Goal: Find specific page/section: Find specific page/section

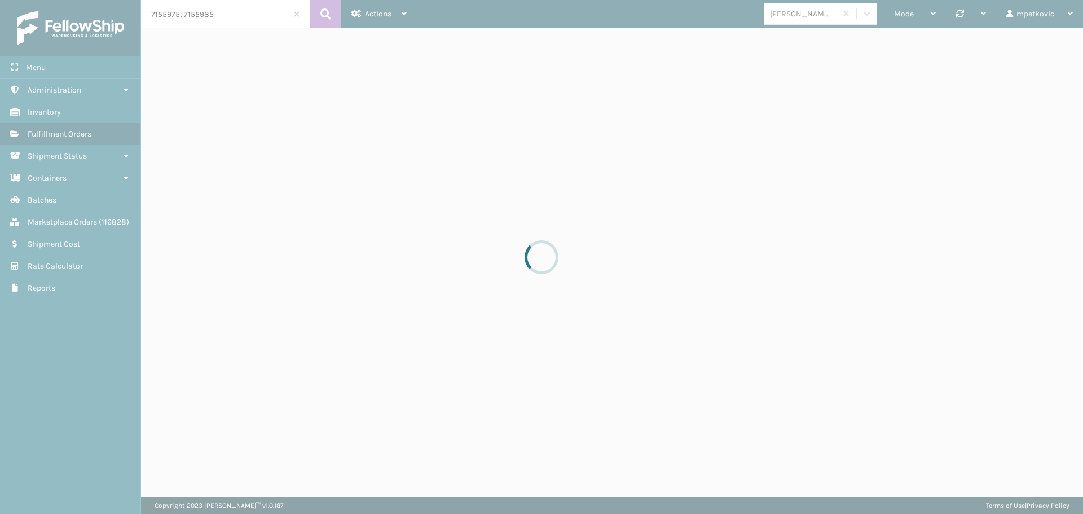
click at [104, 90] on div at bounding box center [541, 257] width 1083 height 514
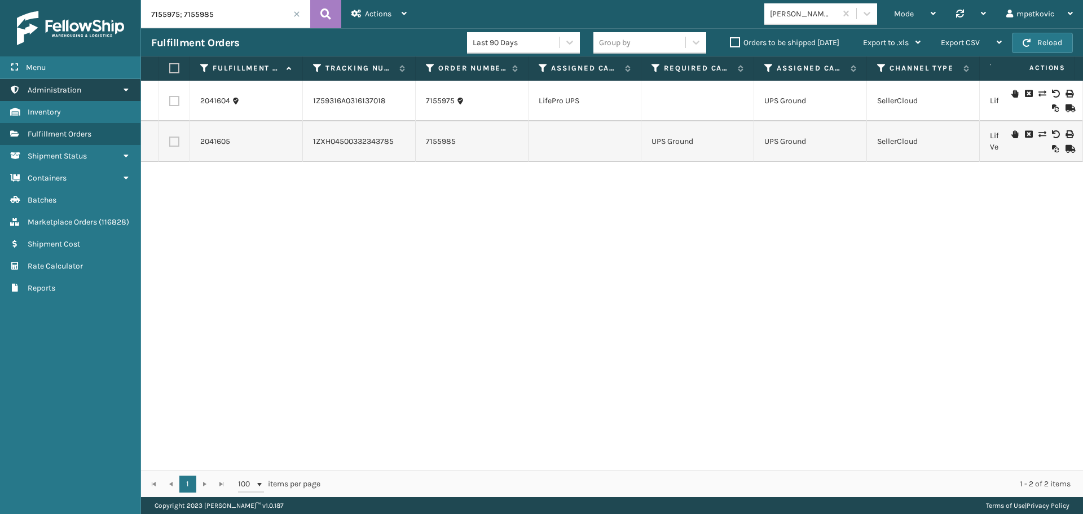
click at [114, 93] on link "Administration" at bounding box center [70, 90] width 141 height 22
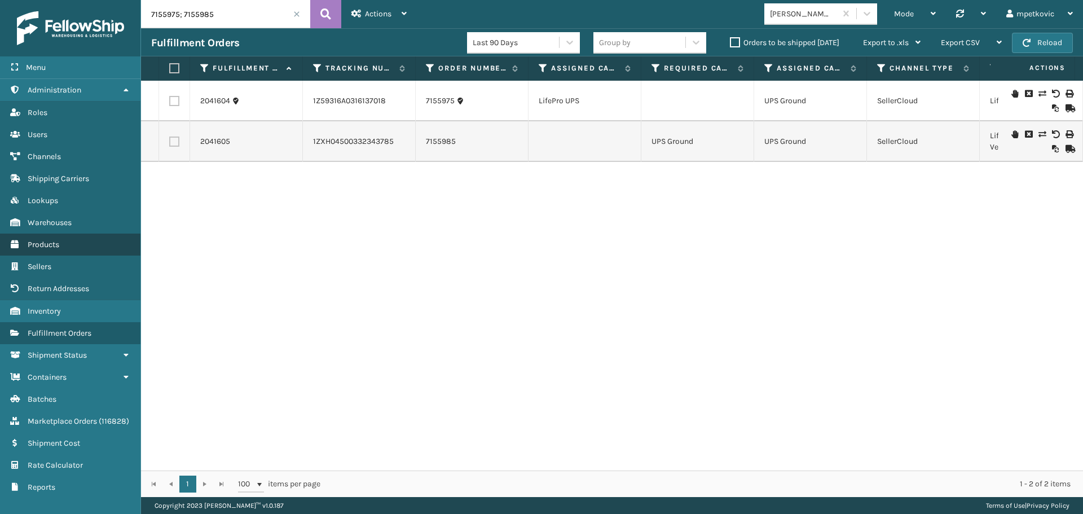
click at [62, 242] on link "Products" at bounding box center [70, 245] width 141 height 22
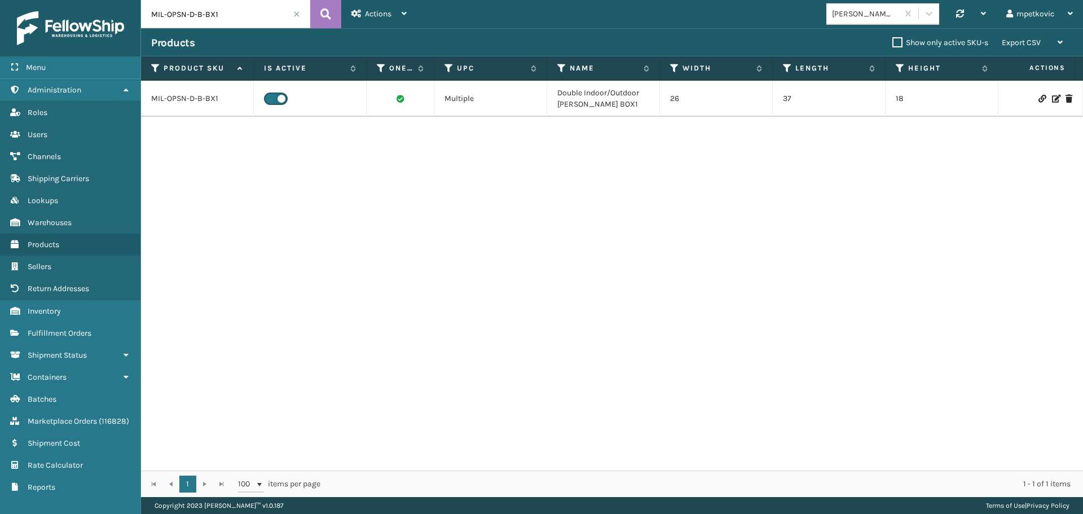
click at [221, 14] on input "MIL-OPSN-D-B-BX1" at bounding box center [225, 14] width 169 height 28
type input "MIL-ECGT-F"
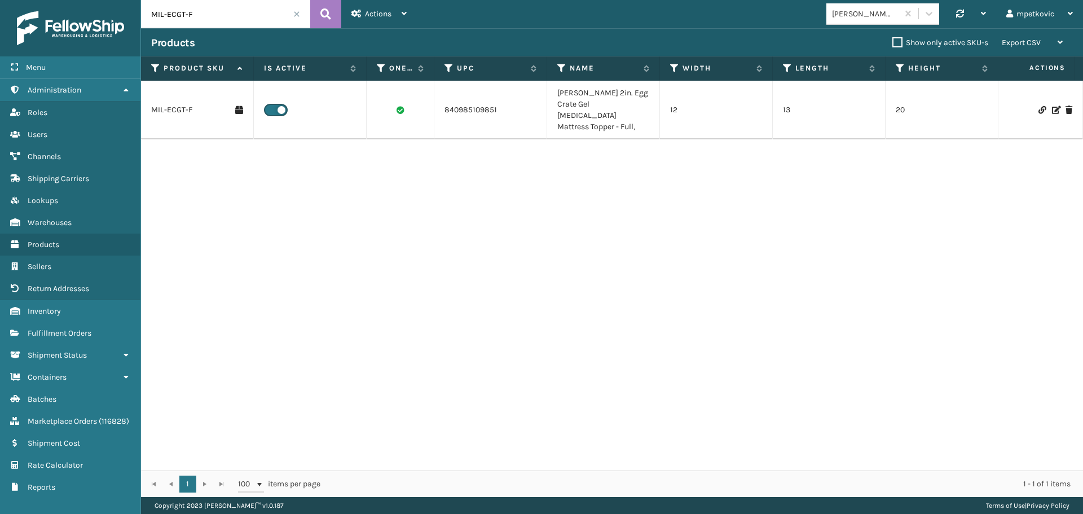
click at [168, 110] on td "MIL-ECGT-F" at bounding box center [197, 110] width 113 height 59
click at [170, 108] on link "MIL-ECGT-F" at bounding box center [171, 109] width 41 height 11
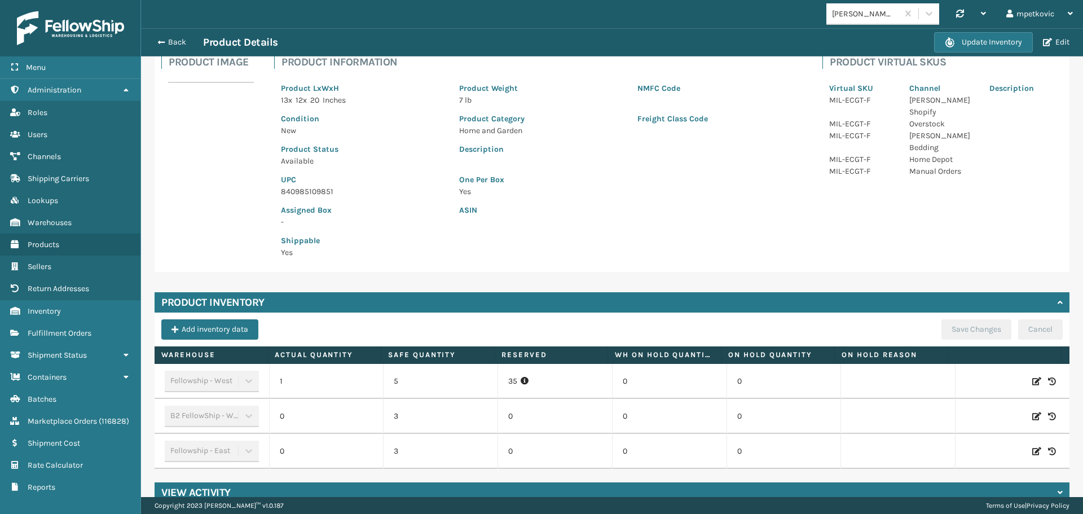
scroll to position [108, 0]
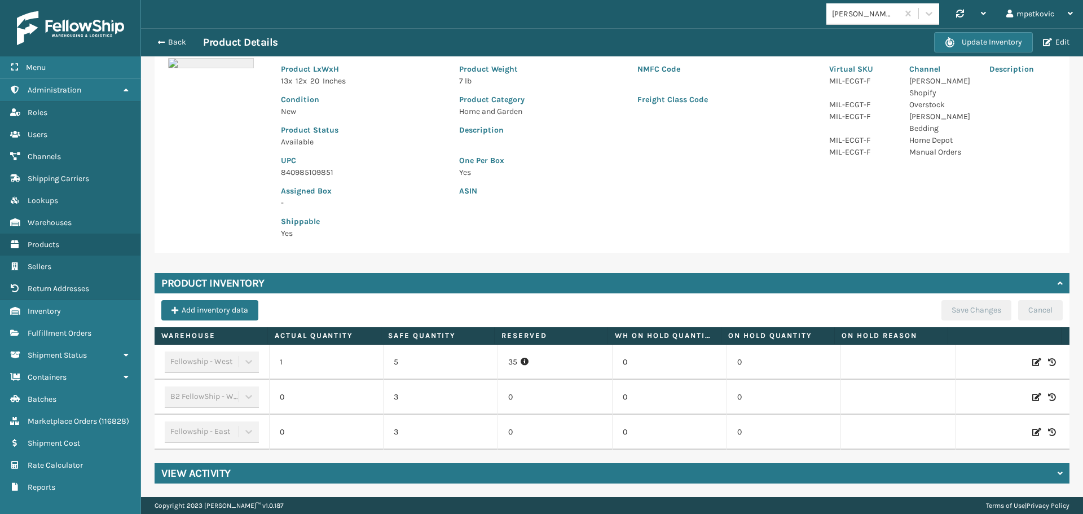
click at [494, 232] on div "Product LxWxH 13 x 12 x 20 Inches Product Weight 7 lb NMFC Code Condition New P…" at bounding box center [541, 148] width 535 height 196
click at [173, 41] on button "Back" at bounding box center [177, 42] width 52 height 10
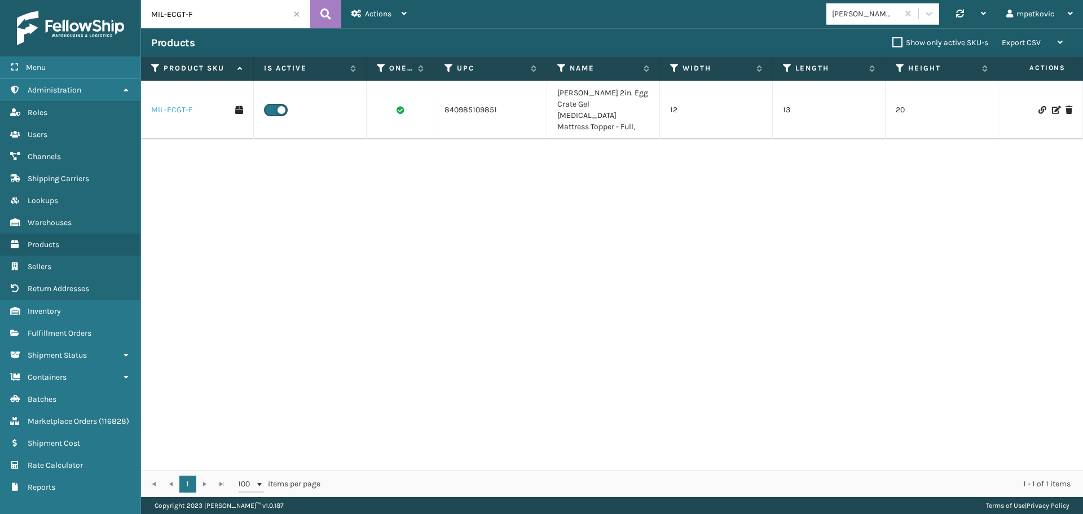
click at [172, 105] on link "MIL-ECGT-F" at bounding box center [171, 109] width 41 height 11
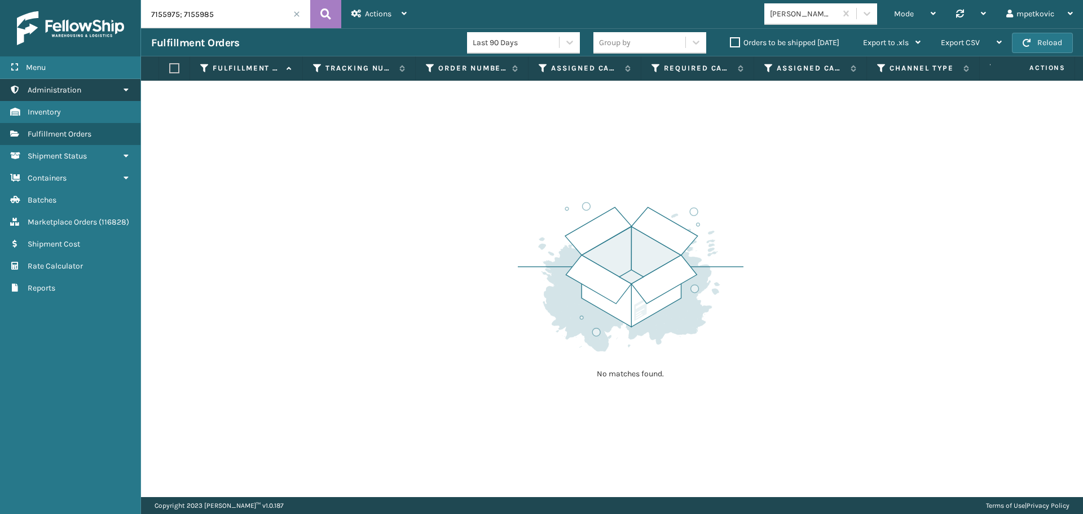
click at [124, 89] on icon at bounding box center [125, 90] width 9 height 8
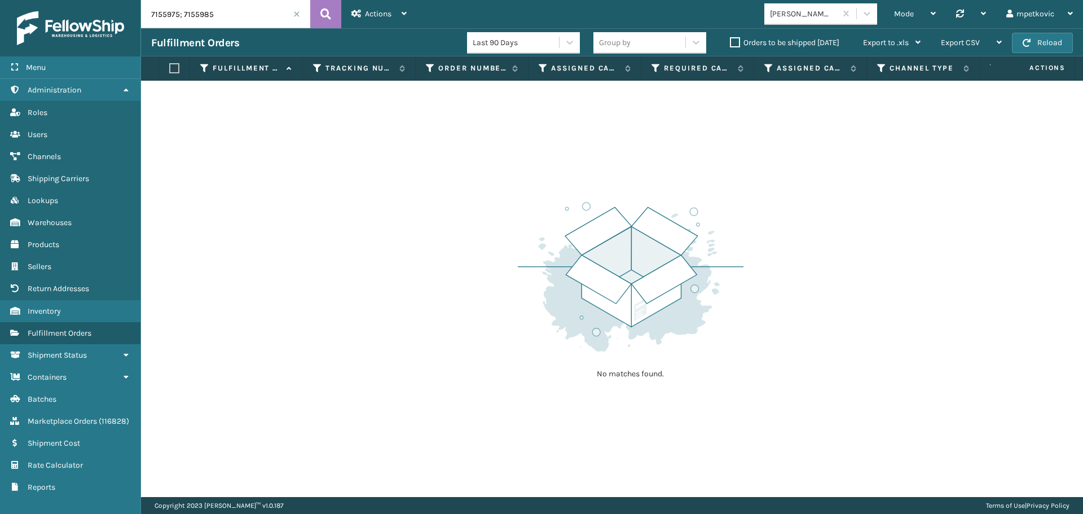
click at [48, 47] on div at bounding box center [70, 28] width 141 height 56
click at [63, 42] on img at bounding box center [70, 28] width 107 height 34
click at [65, 42] on img at bounding box center [70, 28] width 107 height 34
click at [64, 43] on img at bounding box center [70, 28] width 107 height 34
click at [67, 41] on img at bounding box center [70, 28] width 107 height 34
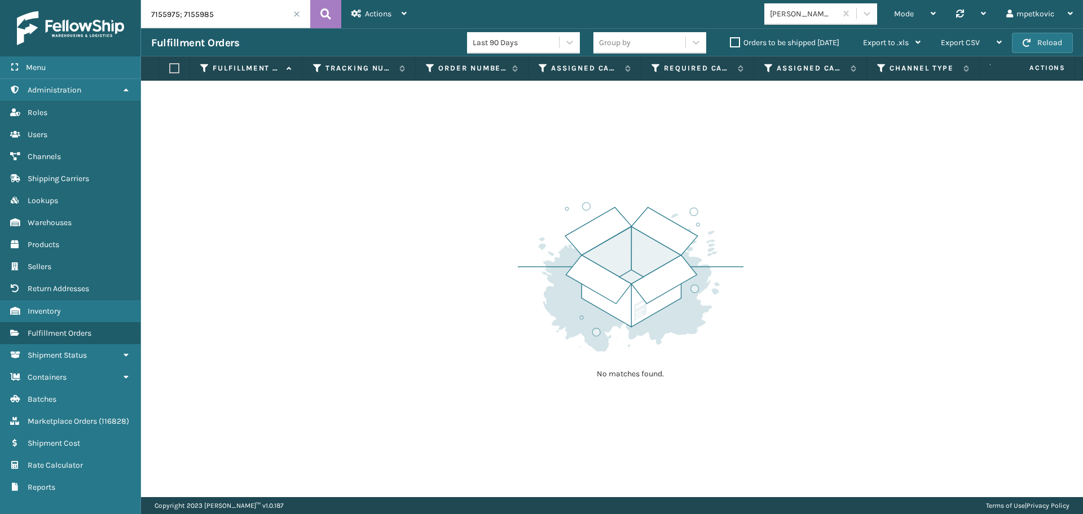
click at [93, 41] on img at bounding box center [70, 28] width 107 height 34
click at [64, 42] on img at bounding box center [70, 28] width 107 height 34
click at [65, 41] on img at bounding box center [70, 28] width 107 height 34
click at [72, 242] on link "Products" at bounding box center [70, 245] width 141 height 22
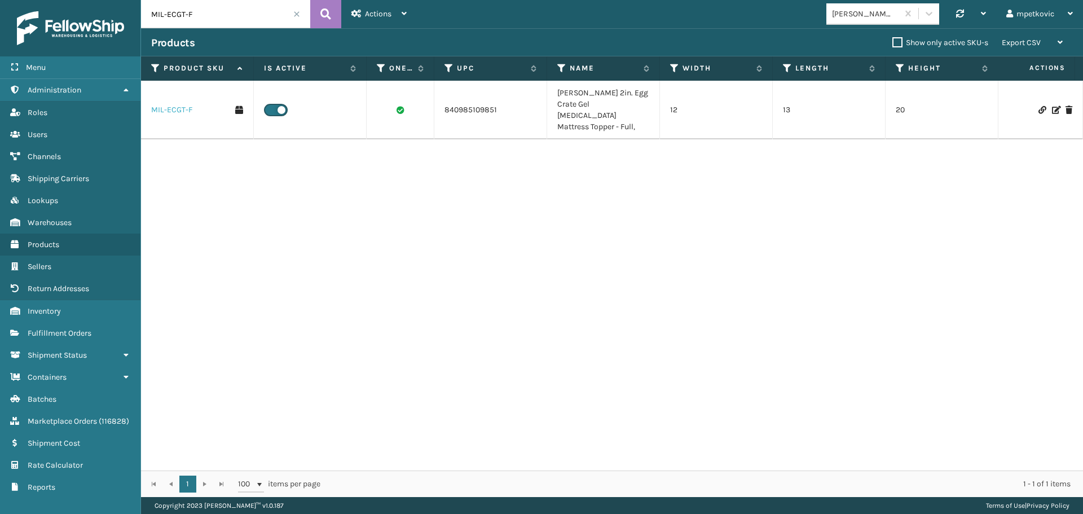
click at [163, 106] on link "MIL-ECGT-F" at bounding box center [171, 109] width 41 height 11
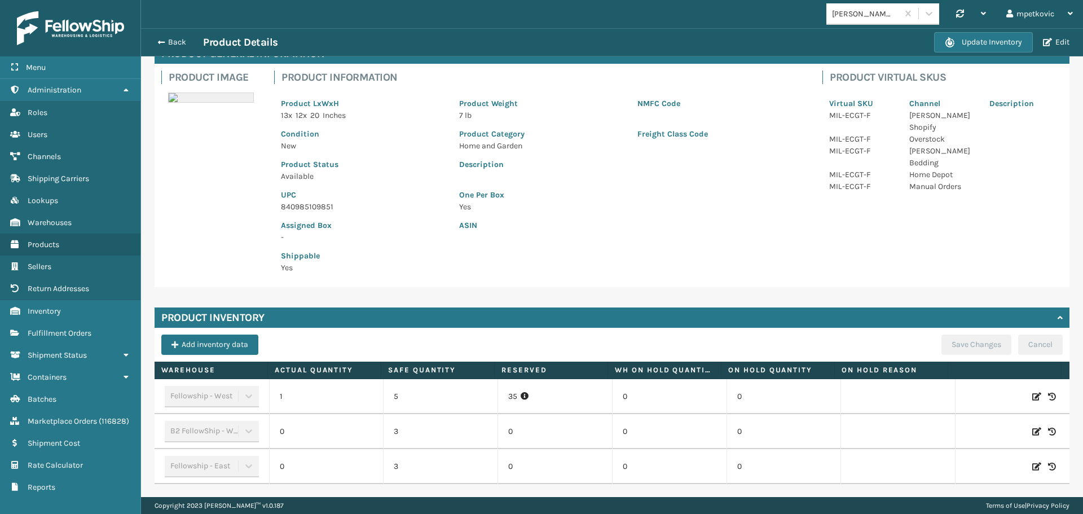
scroll to position [108, 0]
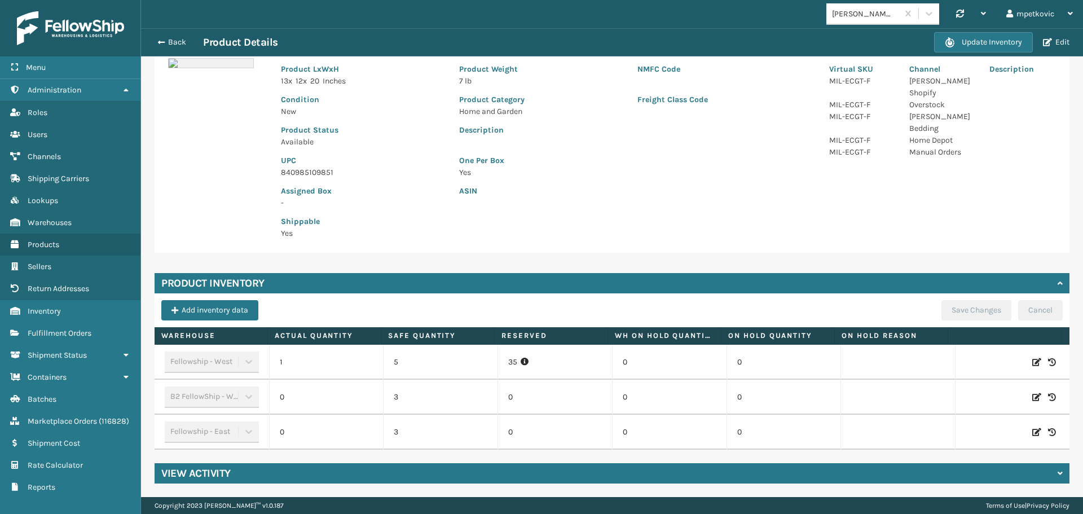
click at [440, 216] on p "Shippable" at bounding box center [363, 222] width 165 height 12
drag, startPoint x: 367, startPoint y: 216, endPoint x: 240, endPoint y: 180, distance: 132.4
click at [366, 216] on p "Shippable" at bounding box center [363, 222] width 165 height 12
click at [231, 179] on div "Product Image Product Information Product LxWxH 13 x 12 x 20 Inches Product Wei…" at bounding box center [612, 140] width 915 height 223
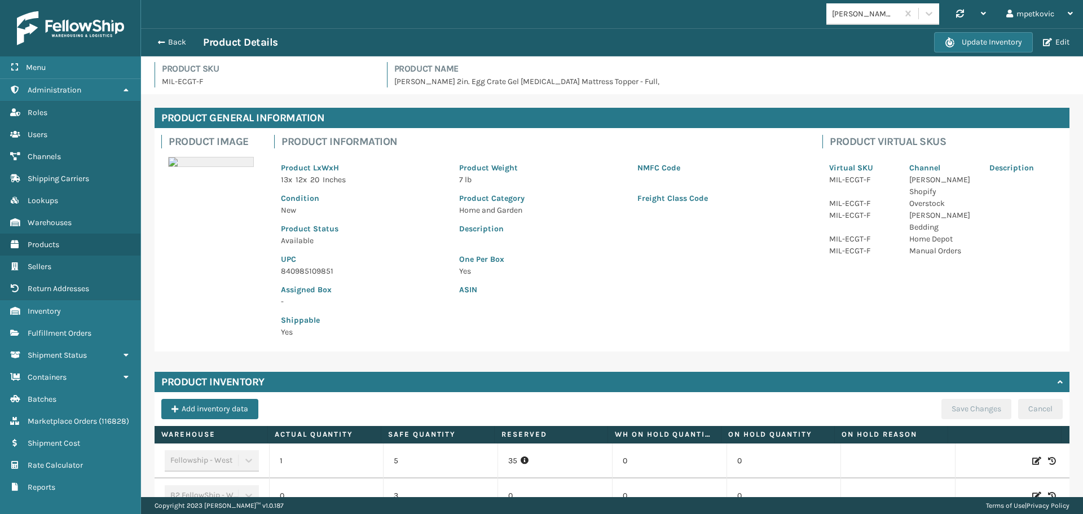
scroll to position [0, 0]
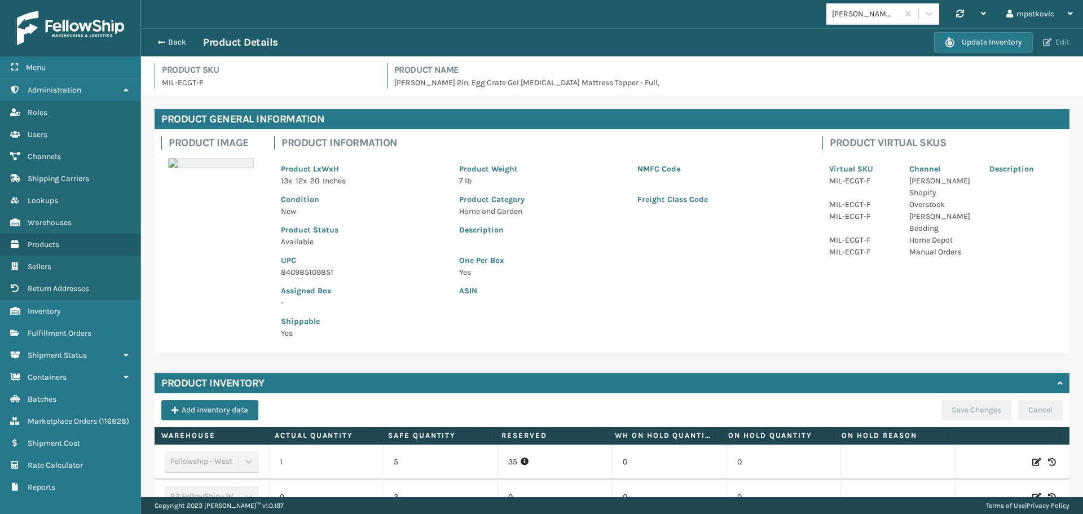
click at [1061, 41] on button "Edit" at bounding box center [1056, 42] width 33 height 10
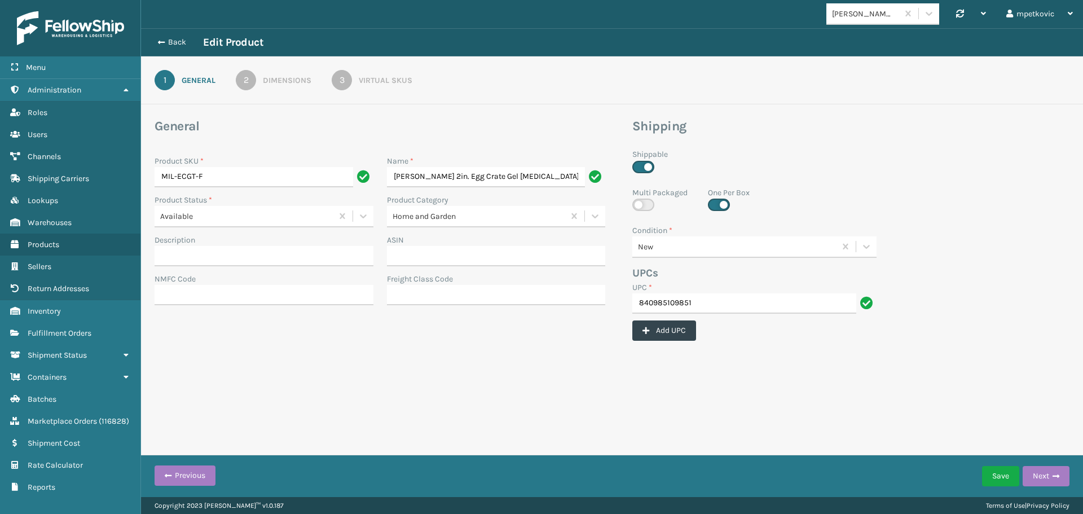
scroll to position [0, 41]
click at [151, 38] on div "Back Edit Product" at bounding box center [612, 42] width 942 height 28
click at [178, 40] on button "Back" at bounding box center [177, 42] width 52 height 10
